Goal: Transaction & Acquisition: Purchase product/service

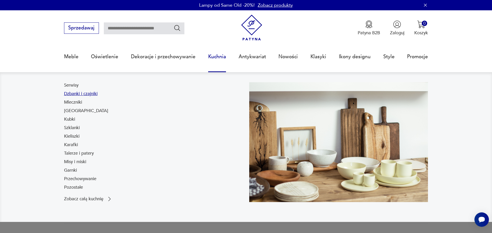
click at [88, 92] on link "Dzbanki i czajniki" at bounding box center [81, 94] width 34 height 6
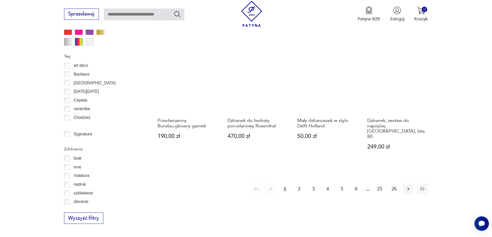
scroll to position [566, 0]
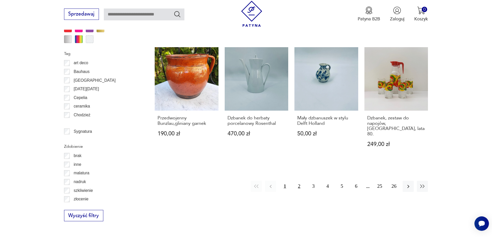
click at [299, 181] on button "2" at bounding box center [298, 186] width 11 height 11
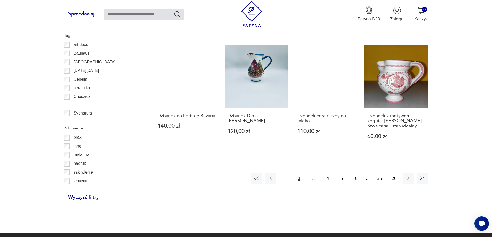
scroll to position [585, 0]
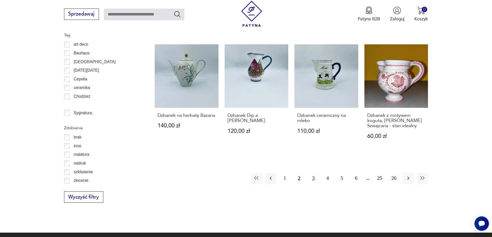
click at [311, 173] on button "3" at bounding box center [313, 178] width 11 height 11
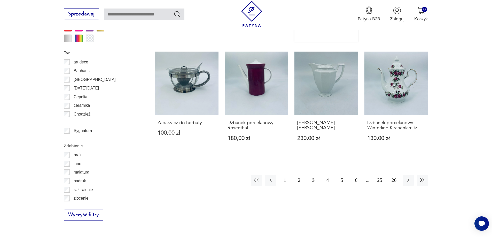
scroll to position [585, 0]
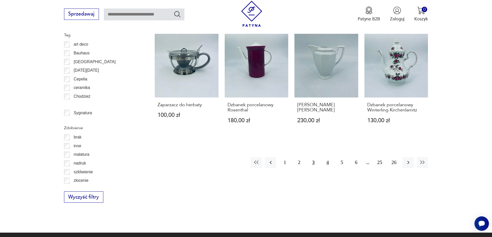
click at [330, 157] on button "4" at bounding box center [327, 162] width 11 height 11
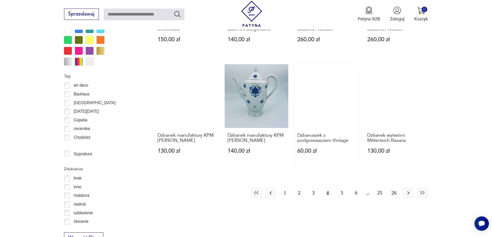
scroll to position [585, 0]
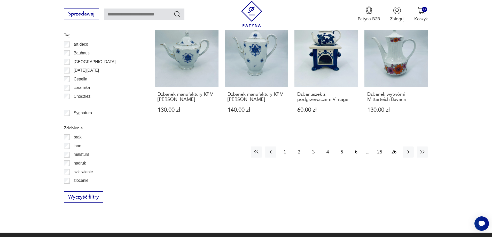
click at [342, 152] on button "5" at bounding box center [341, 152] width 11 height 11
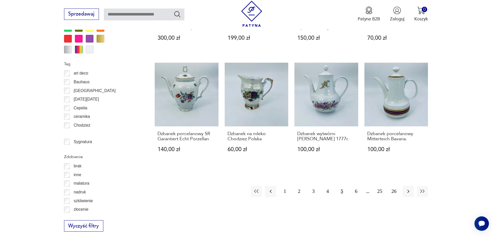
scroll to position [559, 0]
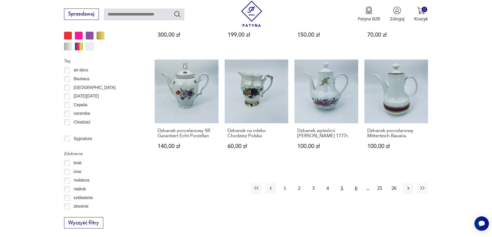
click at [356, 183] on button "6" at bounding box center [355, 188] width 11 height 11
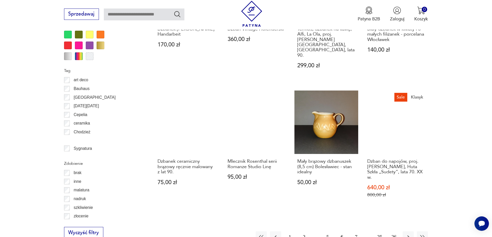
scroll to position [559, 0]
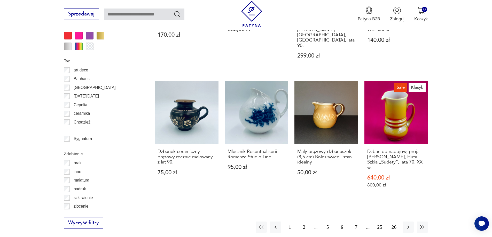
click at [357, 222] on button "7" at bounding box center [355, 227] width 11 height 11
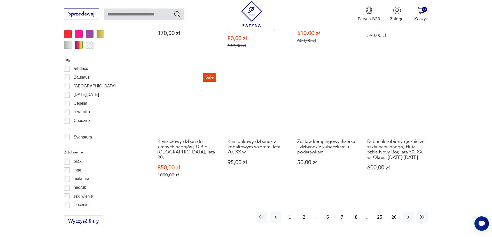
scroll to position [559, 0]
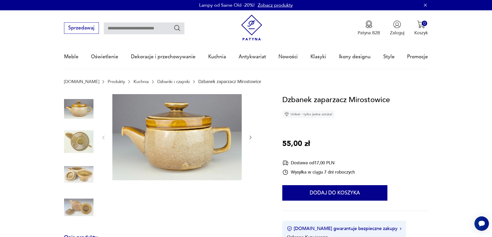
click at [252, 137] on icon "button" at bounding box center [250, 137] width 5 height 5
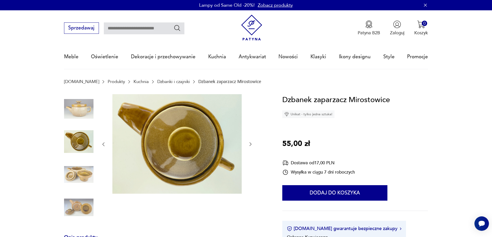
click at [252, 137] on div at bounding box center [177, 144] width 152 height 101
click at [250, 144] on icon "button" at bounding box center [250, 144] width 5 height 5
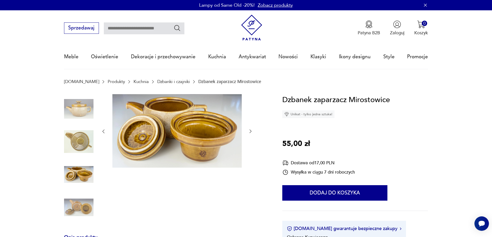
click at [250, 129] on icon "button" at bounding box center [250, 131] width 5 height 5
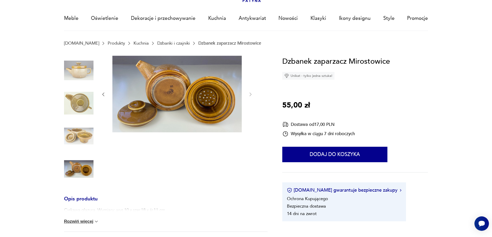
scroll to position [26, 0]
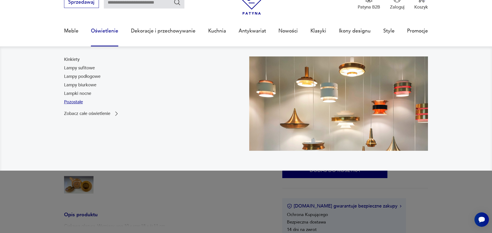
click at [77, 101] on link "Pozostałe" at bounding box center [73, 102] width 19 height 6
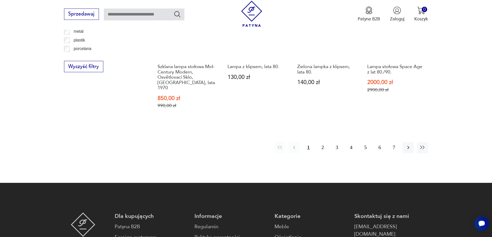
scroll to position [326, 0]
